Goal: Information Seeking & Learning: Learn about a topic

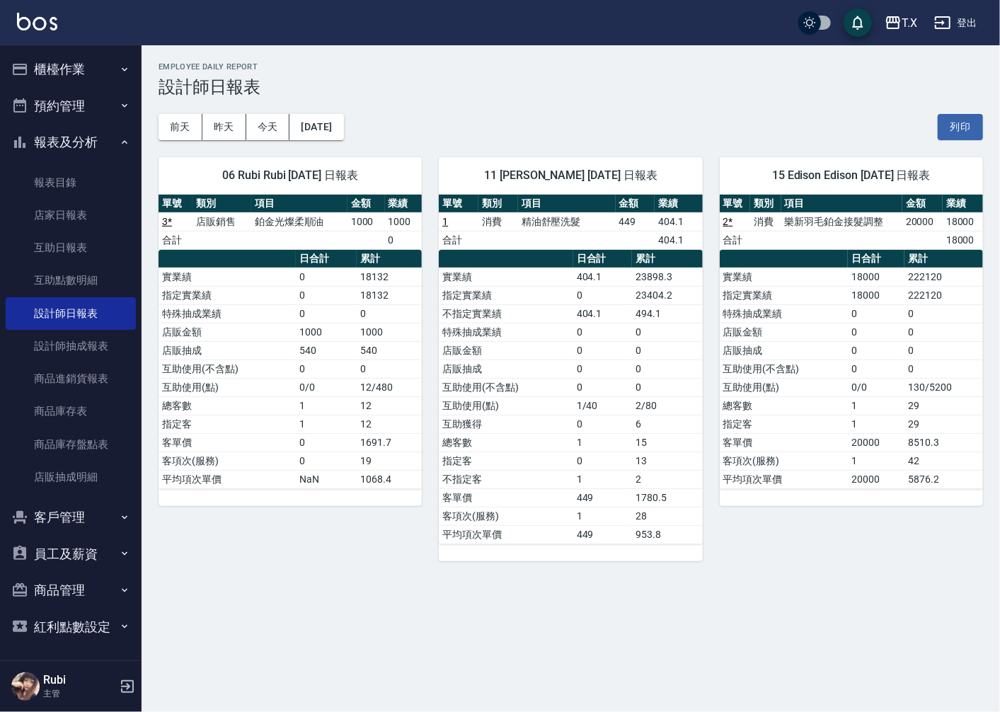
drag, startPoint x: 600, startPoint y: 462, endPoint x: 591, endPoint y: 434, distance: 29.1
click at [596, 447] on tbody "實業績 404.1 23898.3 指定實業績 0 23404.2 不指定實業績 404.1 494.1 特殊抽成業績 0 0 店販金額 0 0 店販抽成 0…" at bounding box center [570, 405] width 263 height 276
drag, startPoint x: 582, startPoint y: 380, endPoint x: 522, endPoint y: 290, distance: 108.1
click at [563, 347] on tbody "實業績 404.1 23898.3 指定實業績 0 23404.2 不指定實業績 404.1 494.1 特殊抽成業績 0 0 店販金額 0 0 店販抽成 0…" at bounding box center [570, 405] width 263 height 276
drag, startPoint x: 522, startPoint y: 311, endPoint x: 579, endPoint y: 379, distance: 88.4
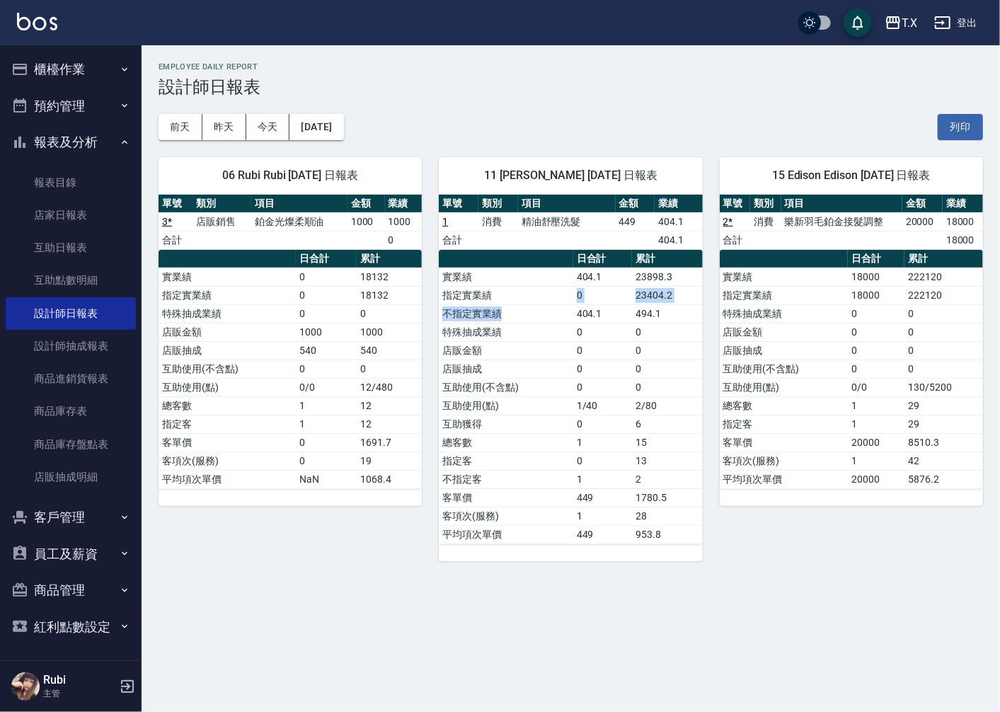
click at [566, 362] on tbody "實業績 404.1 23898.3 指定實業績 0 23404.2 不指定實業績 404.1 494.1 特殊抽成業績 0 0 店販金額 0 0 店販抽成 0…" at bounding box center [570, 405] width 263 height 276
click at [587, 391] on td "0" at bounding box center [602, 387] width 59 height 18
click at [92, 73] on button "櫃檯作業" at bounding box center [71, 69] width 130 height 37
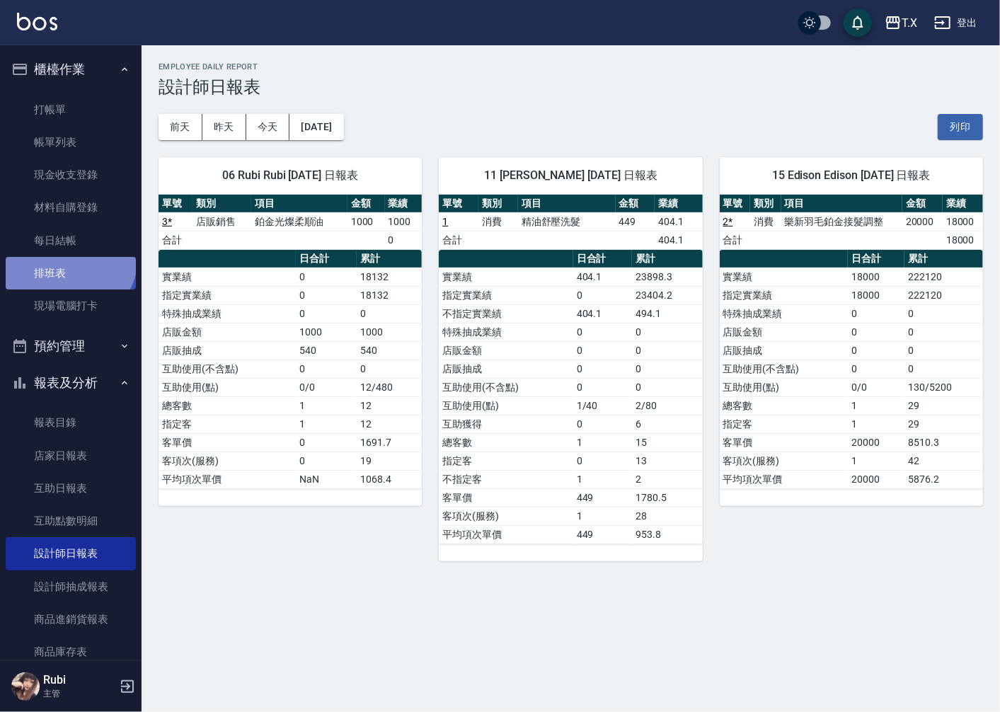
click at [67, 257] on link "排班表" at bounding box center [71, 273] width 130 height 33
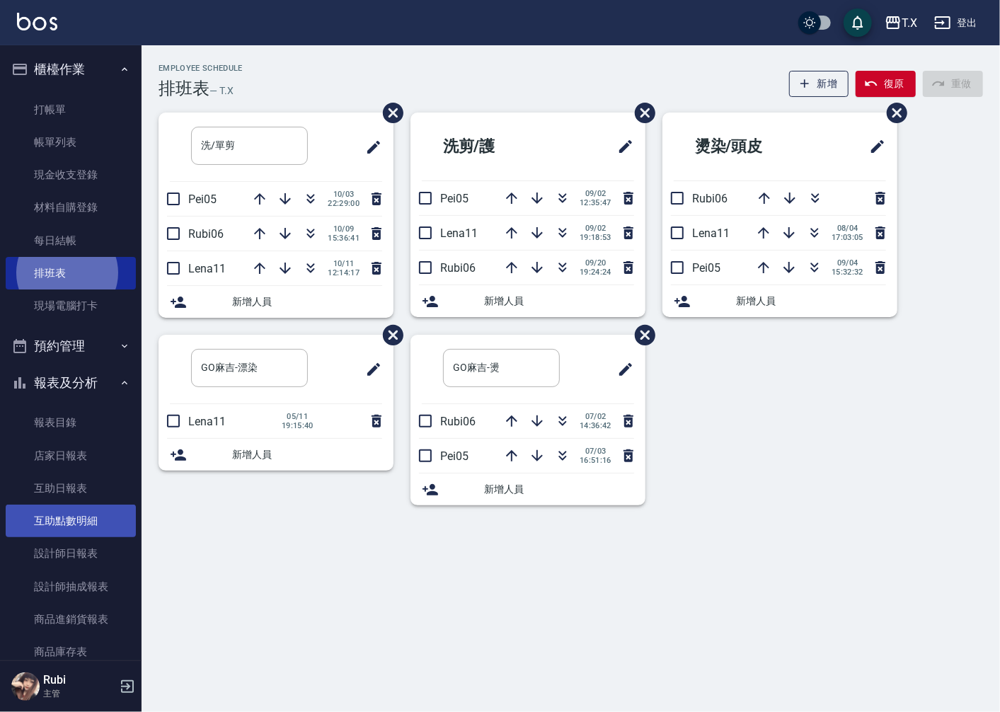
click at [104, 533] on link "互助點數明細" at bounding box center [71, 520] width 130 height 33
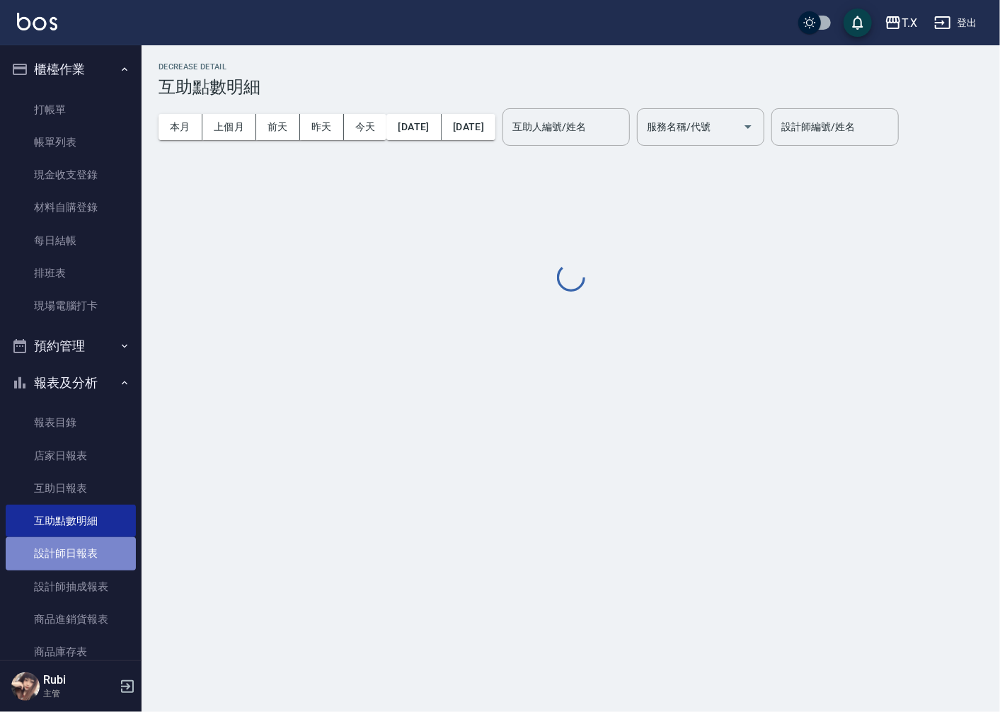
click at [100, 553] on link "設計師日報表" at bounding box center [71, 553] width 130 height 33
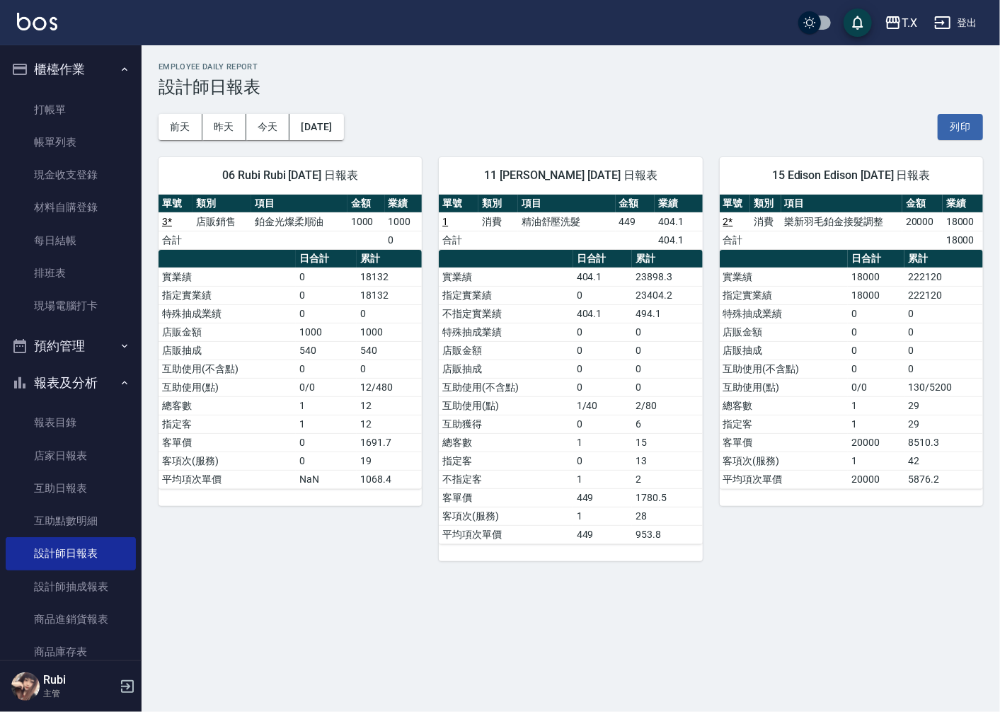
drag, startPoint x: 526, startPoint y: 394, endPoint x: 526, endPoint y: 402, distance: 7.8
click at [527, 397] on tbody "實業績 404.1 23898.3 指定實業績 0 23404.2 不指定實業績 404.1 494.1 特殊抽成業績 0 0 店販金額 0 0 店販抽成 0…" at bounding box center [570, 405] width 263 height 276
click at [519, 492] on td "客單價" at bounding box center [506, 497] width 134 height 18
drag, startPoint x: 519, startPoint y: 492, endPoint x: 508, endPoint y: 444, distance: 50.1
click at [520, 467] on tbody "實業績 404.1 23898.3 指定實業績 0 23404.2 不指定實業績 404.1 494.1 特殊抽成業績 0 0 店販金額 0 0 店販抽成 0…" at bounding box center [570, 405] width 263 height 276
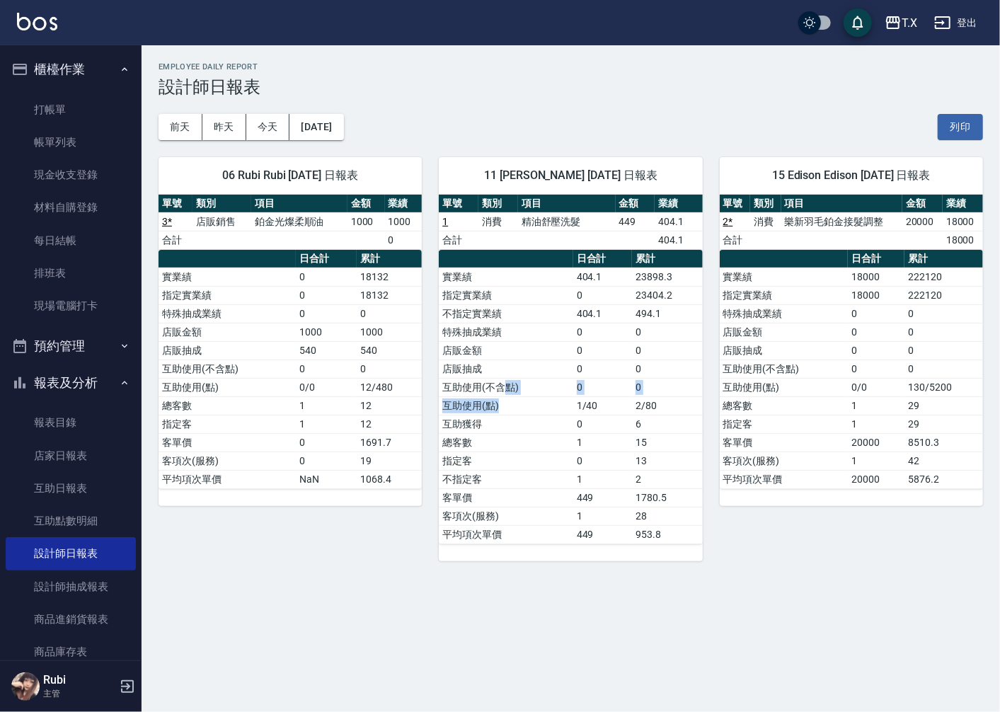
drag, startPoint x: 507, startPoint y: 393, endPoint x: 563, endPoint y: 430, distance: 66.3
click at [563, 430] on tbody "實業績 404.1 23898.3 指定實業績 0 23404.2 不指定實業績 404.1 494.1 特殊抽成業績 0 0 店販金額 0 0 店販抽成 0…" at bounding box center [570, 405] width 263 height 276
click at [577, 475] on td "1" at bounding box center [602, 479] width 59 height 18
click at [96, 598] on link "設計師抽成報表" at bounding box center [71, 586] width 130 height 33
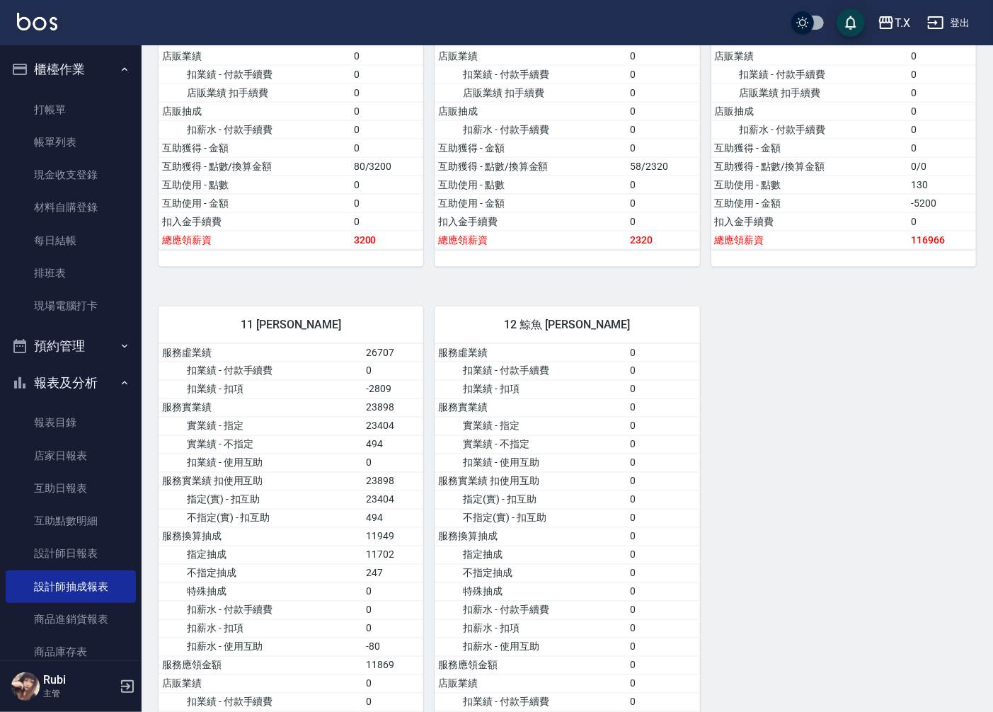
scroll to position [1339, 0]
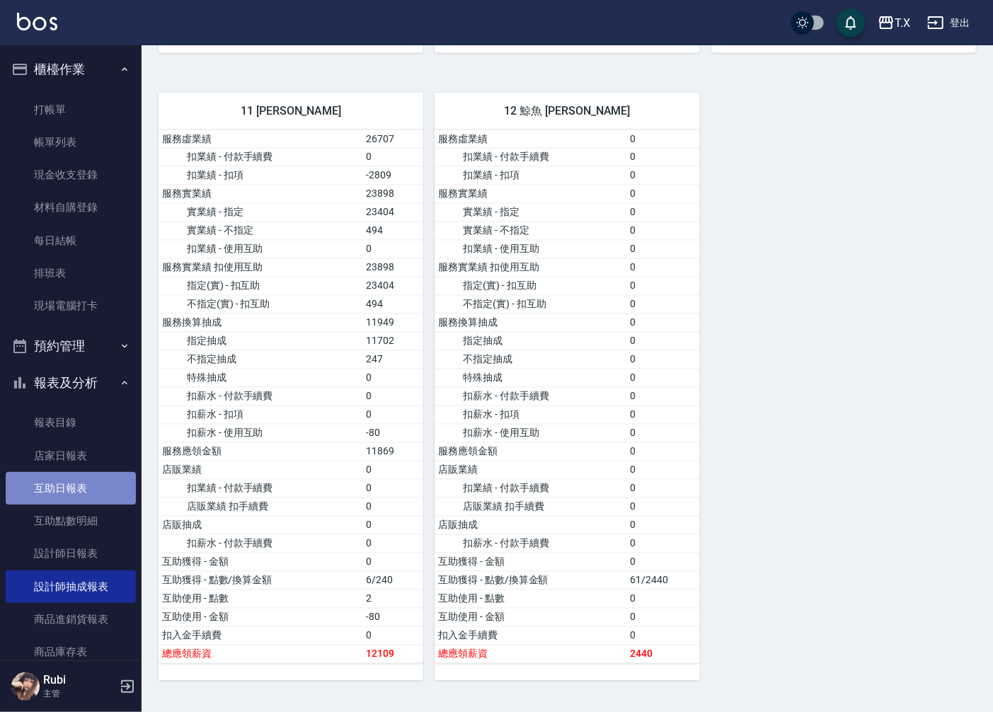
click at [86, 495] on link "互助日報表" at bounding box center [71, 488] width 130 height 33
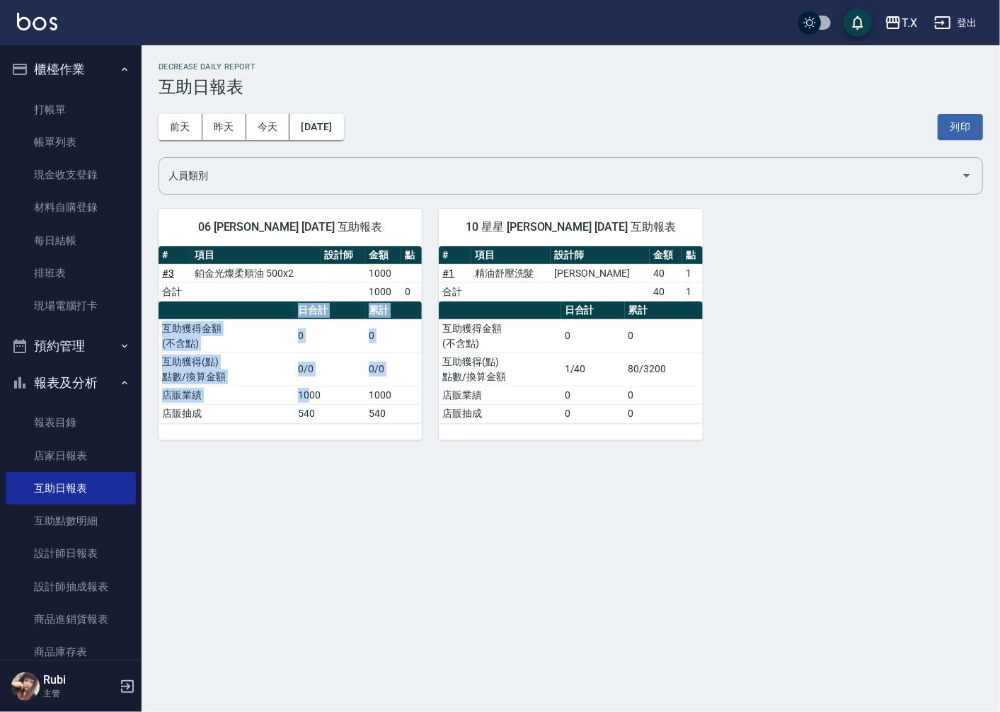
drag, startPoint x: 258, startPoint y: 318, endPoint x: 329, endPoint y: 425, distance: 127.6
click at [315, 403] on table "日合計 累計 互助獲得金額 (不含點) 0 0 互助獲得(點) 點數/換算金額 0/0 0/0 店販業績 1000 1000 店販抽成 540 540" at bounding box center [289, 362] width 263 height 122
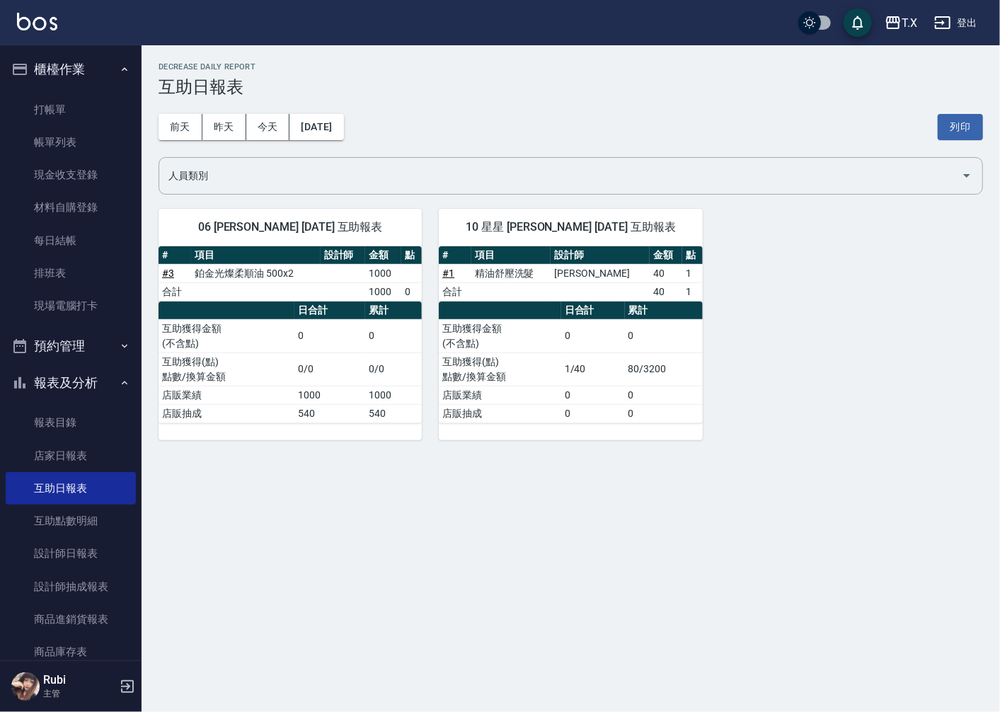
click at [329, 425] on div "# 項目 設計師 金額 點 # 3 鉑金光燦柔順油 500x2 1000 合計 1000 0 日合計 累計 互助獲得金額 (不含點) 0 0 互助獲得(點) …" at bounding box center [289, 343] width 263 height 194
drag, startPoint x: 329, startPoint y: 425, endPoint x: 317, endPoint y: 370, distance: 55.8
click at [320, 379] on div "# 項目 設計師 金額 點 # 3 鉑金光燦柔順油 500x2 1000 合計 1000 0 日合計 累計 互助獲得金額 (不含點) 0 0 互助獲得(點) …" at bounding box center [289, 343] width 263 height 194
drag, startPoint x: 308, startPoint y: 358, endPoint x: 324, endPoint y: 420, distance: 63.7
click at [323, 412] on tbody "互助獲得金額 (不含點) 0 0 互助獲得(點) 點數/換算金額 0/0 0/0 店販業績 1000 1000 店販抽成 540 540" at bounding box center [289, 370] width 263 height 103
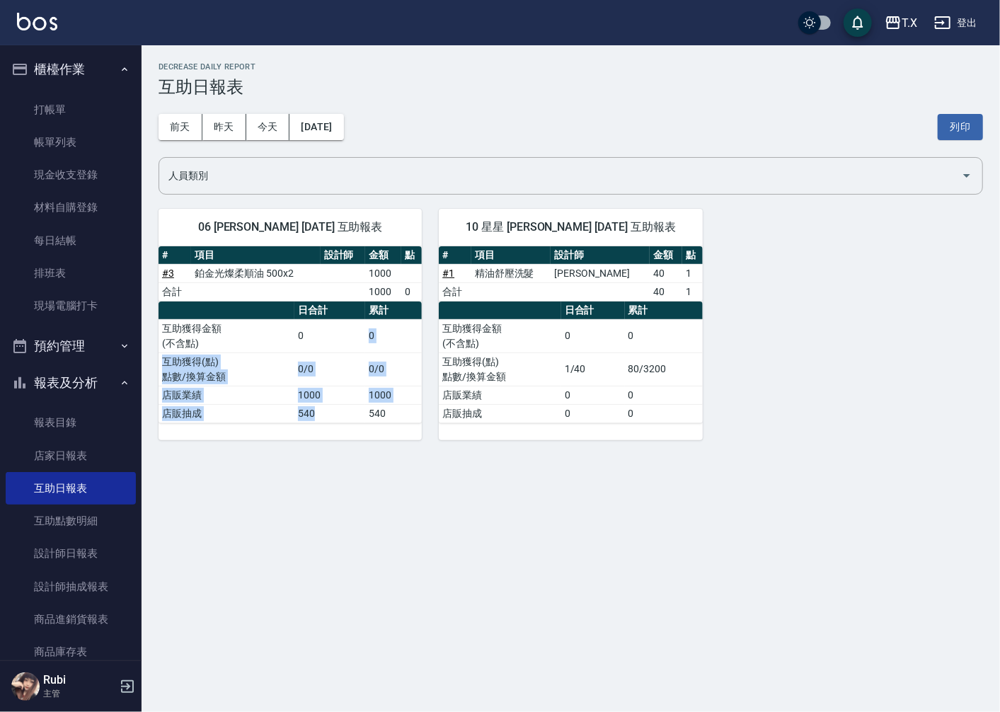
click at [324, 420] on td "540" at bounding box center [329, 413] width 71 height 18
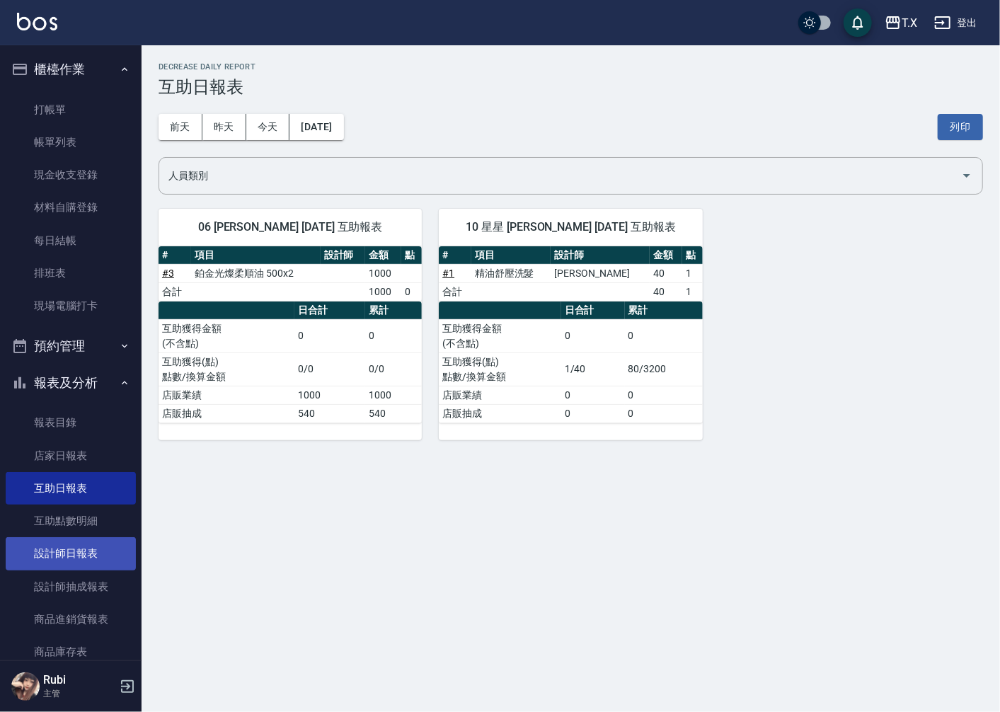
click at [95, 550] on link "設計師日報表" at bounding box center [71, 553] width 130 height 33
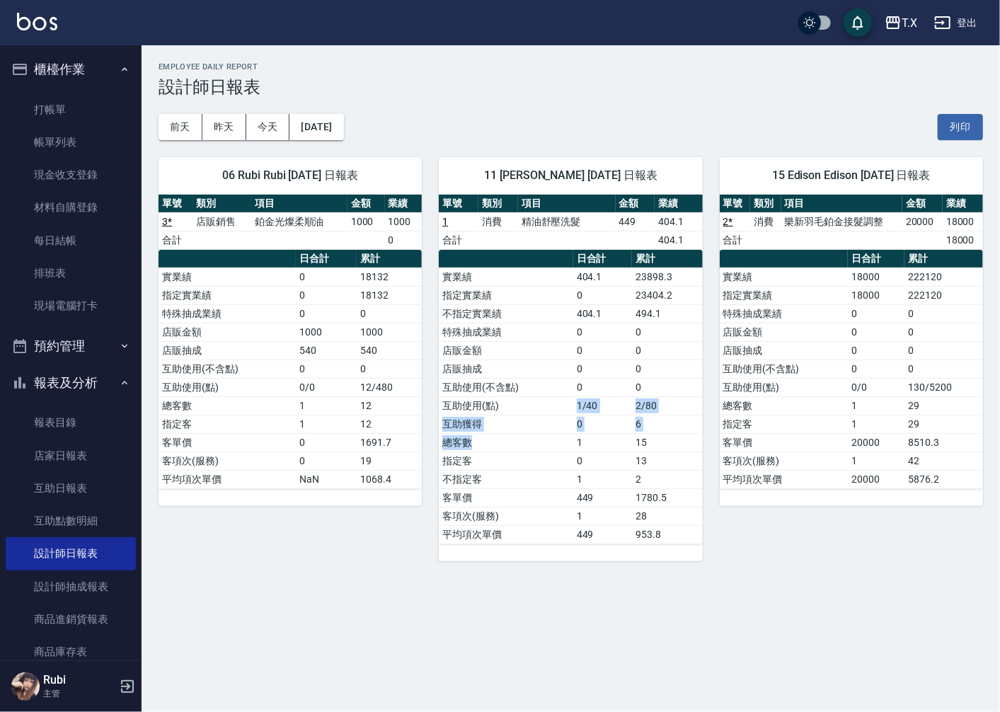
drag, startPoint x: 528, startPoint y: 440, endPoint x: 504, endPoint y: 352, distance: 90.8
click at [521, 388] on tbody "實業績 404.1 23898.3 指定實業績 0 23404.2 不指定實業績 404.1 494.1 特殊抽成業績 0 0 店販金額 0 0 店販抽成 0…" at bounding box center [570, 405] width 263 height 276
drag, startPoint x: 521, startPoint y: 406, endPoint x: 527, endPoint y: 447, distance: 41.5
click at [521, 422] on tbody "實業績 404.1 23898.3 指定實業績 0 23404.2 不指定實業績 404.1 494.1 特殊抽成業績 0 0 店販金額 0 0 店販抽成 0…" at bounding box center [570, 405] width 263 height 276
click at [533, 468] on td "指定客" at bounding box center [506, 460] width 134 height 18
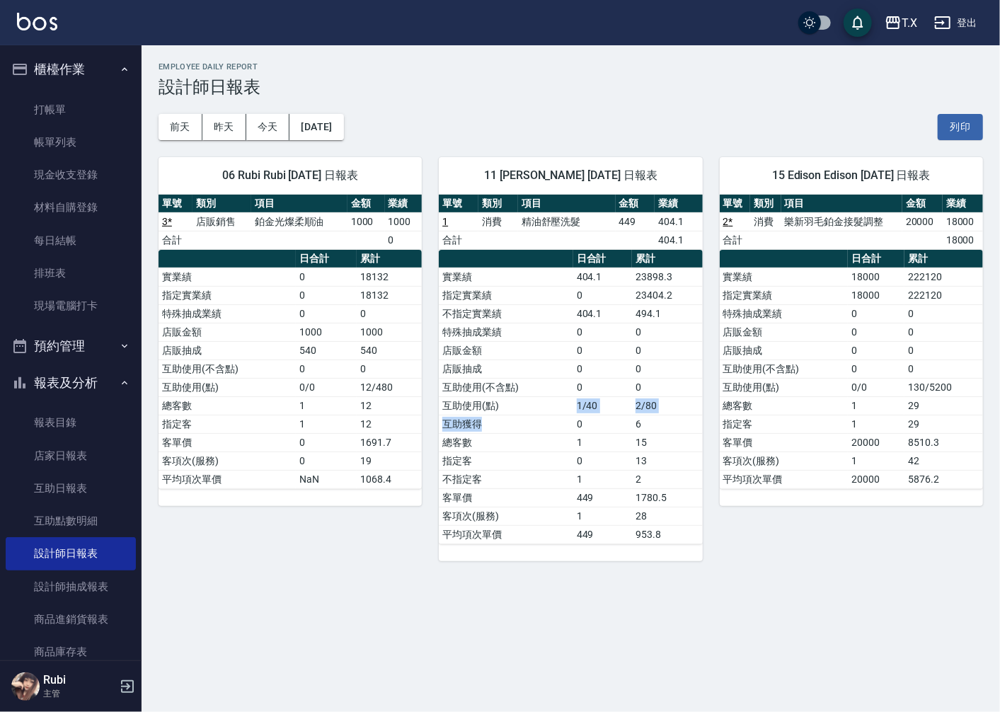
drag, startPoint x: 514, startPoint y: 418, endPoint x: 505, endPoint y: 331, distance: 87.4
click at [512, 378] on tbody "實業績 404.1 23898.3 指定實業績 0 23404.2 不指定實業績 404.1 494.1 特殊抽成業績 0 0 店販金額 0 0 店販抽成 0…" at bounding box center [570, 405] width 263 height 276
drag, startPoint x: 507, startPoint y: 318, endPoint x: 531, endPoint y: 389, distance: 74.7
click at [529, 386] on tbody "實業績 404.1 23898.3 指定實業績 0 23404.2 不指定實業績 404.1 494.1 特殊抽成業績 0 0 店販金額 0 0 店販抽成 0…" at bounding box center [570, 405] width 263 height 276
click at [534, 414] on td "互助使用(點)" at bounding box center [506, 405] width 134 height 18
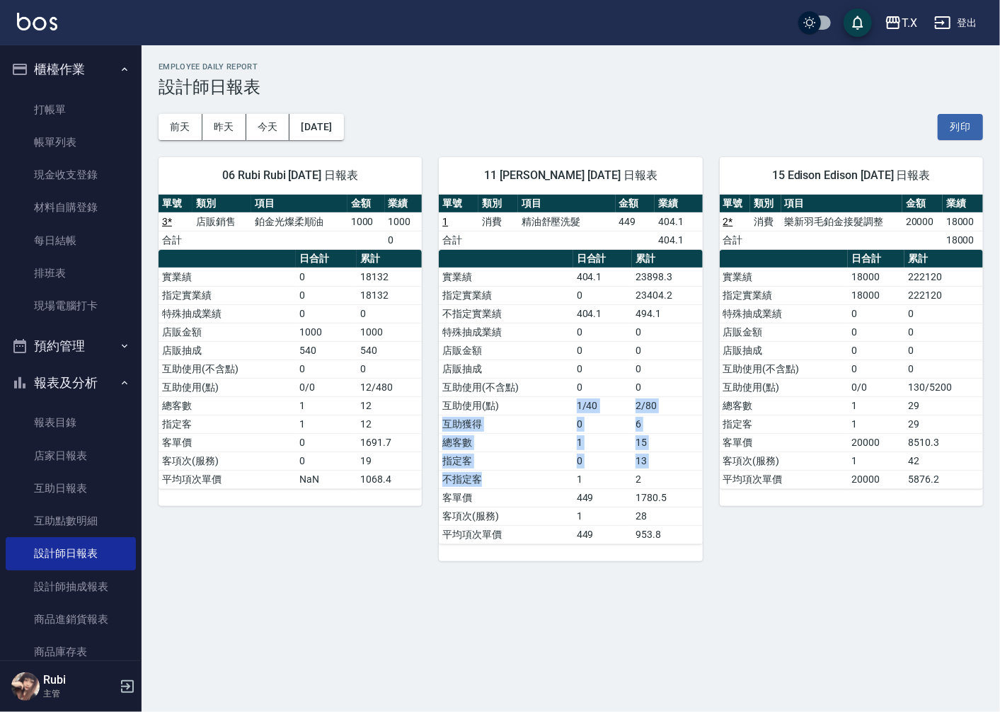
drag, startPoint x: 534, startPoint y: 398, endPoint x: 548, endPoint y: 472, distance: 74.8
click at [548, 472] on tbody "實業績 404.1 23898.3 指定實業績 0 23404.2 不指定實業績 404.1 494.1 特殊抽成業績 0 0 店販金額 0 0 店販抽成 0…" at bounding box center [570, 405] width 263 height 276
drag, startPoint x: 569, startPoint y: 502, endPoint x: 561, endPoint y: 491, distance: 13.7
click at [569, 502] on td "客單價" at bounding box center [506, 497] width 134 height 18
drag, startPoint x: 549, startPoint y: 477, endPoint x: 541, endPoint y: 428, distance: 49.6
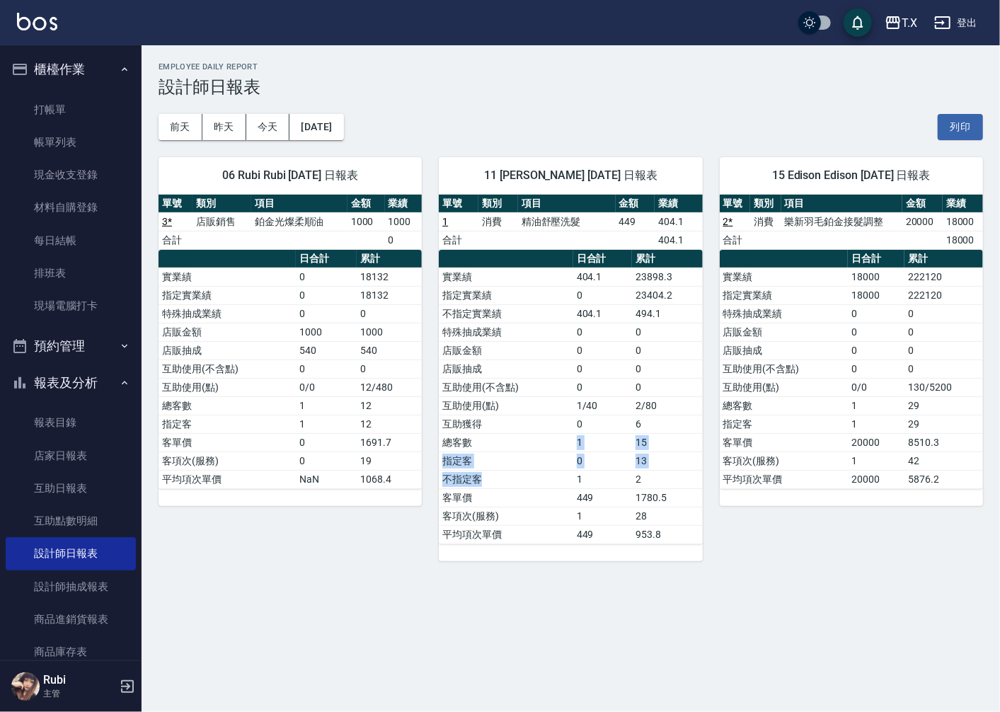
click at [545, 442] on tbody "實業績 404.1 23898.3 指定實業績 0 23404.2 不指定實業績 404.1 494.1 特殊抽成業績 0 0 店販金額 0 0 店販抽成 0…" at bounding box center [570, 405] width 263 height 276
drag, startPoint x: 531, startPoint y: 408, endPoint x: 533, endPoint y: 449, distance: 41.8
click at [533, 448] on tbody "實業績 404.1 23898.3 指定實業績 0 23404.2 不指定實業績 404.1 494.1 特殊抽成業績 0 0 店販金額 0 0 店販抽成 0…" at bounding box center [570, 405] width 263 height 276
click at [535, 490] on td "客單價" at bounding box center [506, 497] width 134 height 18
drag, startPoint x: 535, startPoint y: 490, endPoint x: 525, endPoint y: 465, distance: 26.7
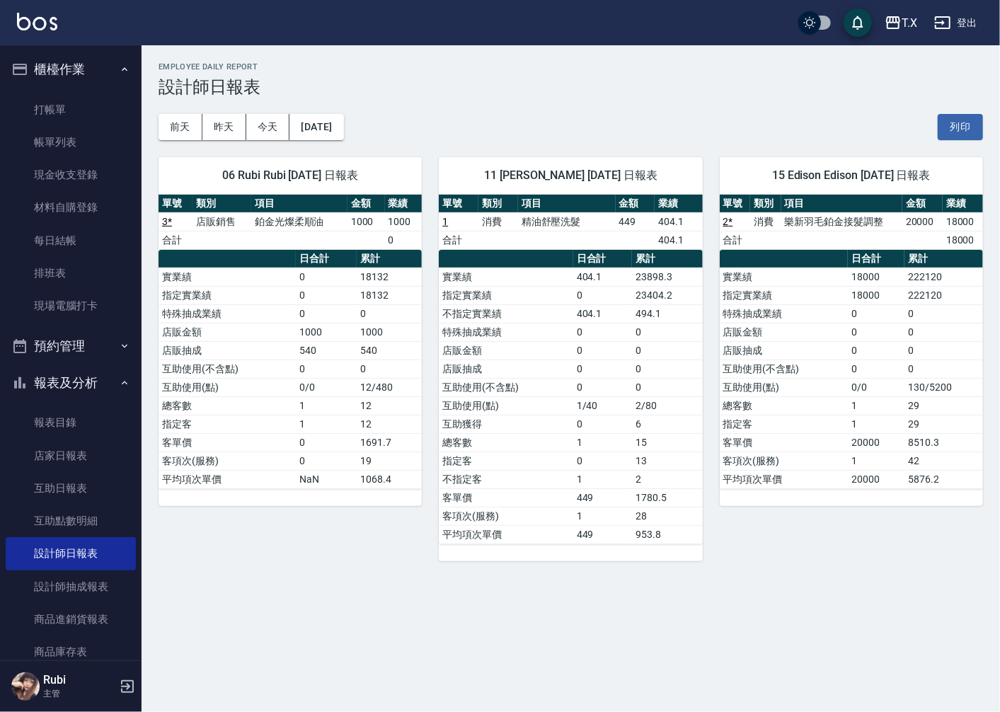
click at [528, 472] on tbody "實業績 404.1 23898.3 指定實業績 0 23404.2 不指定實業績 404.1 494.1 特殊抽成業績 0 0 店販金額 0 0 店販抽成 0…" at bounding box center [570, 405] width 263 height 276
drag, startPoint x: 508, startPoint y: 412, endPoint x: 527, endPoint y: 457, distance: 49.1
click at [521, 451] on tbody "實業績 404.1 23898.3 指定實業績 0 23404.2 不指定實業績 404.1 494.1 特殊抽成業績 0 0 店販金額 0 0 店販抽成 0…" at bounding box center [570, 405] width 263 height 276
click at [531, 470] on td "指定客" at bounding box center [506, 460] width 134 height 18
click at [531, 464] on td "指定客" at bounding box center [506, 460] width 134 height 18
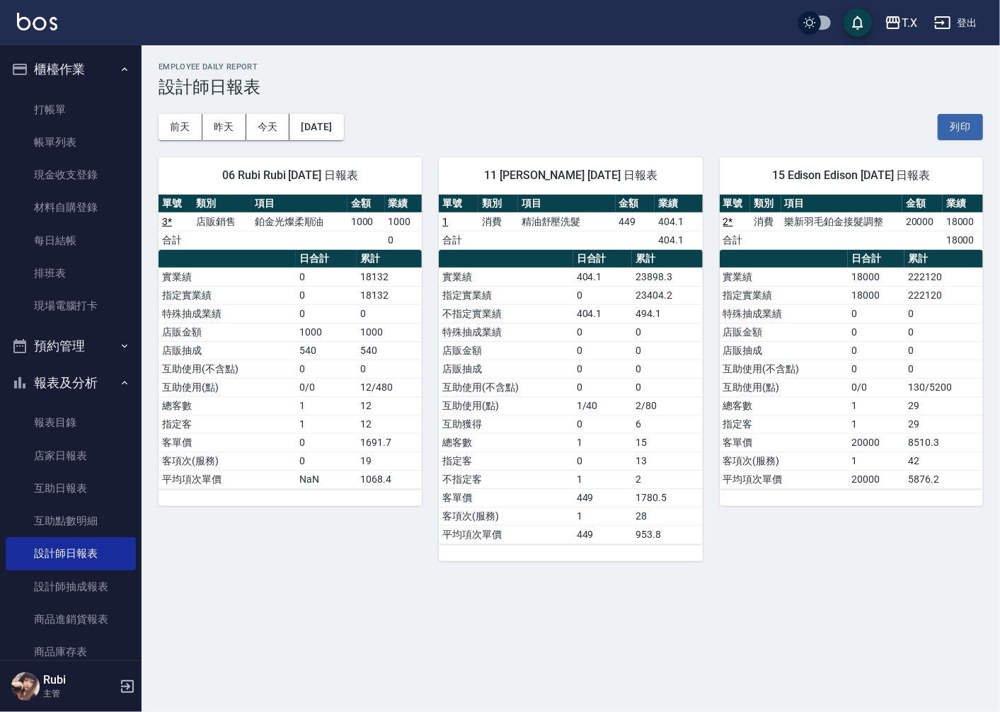
click at [531, 464] on td "指定客" at bounding box center [506, 460] width 134 height 18
